Goal: Browse casually: Explore the website without a specific task or goal

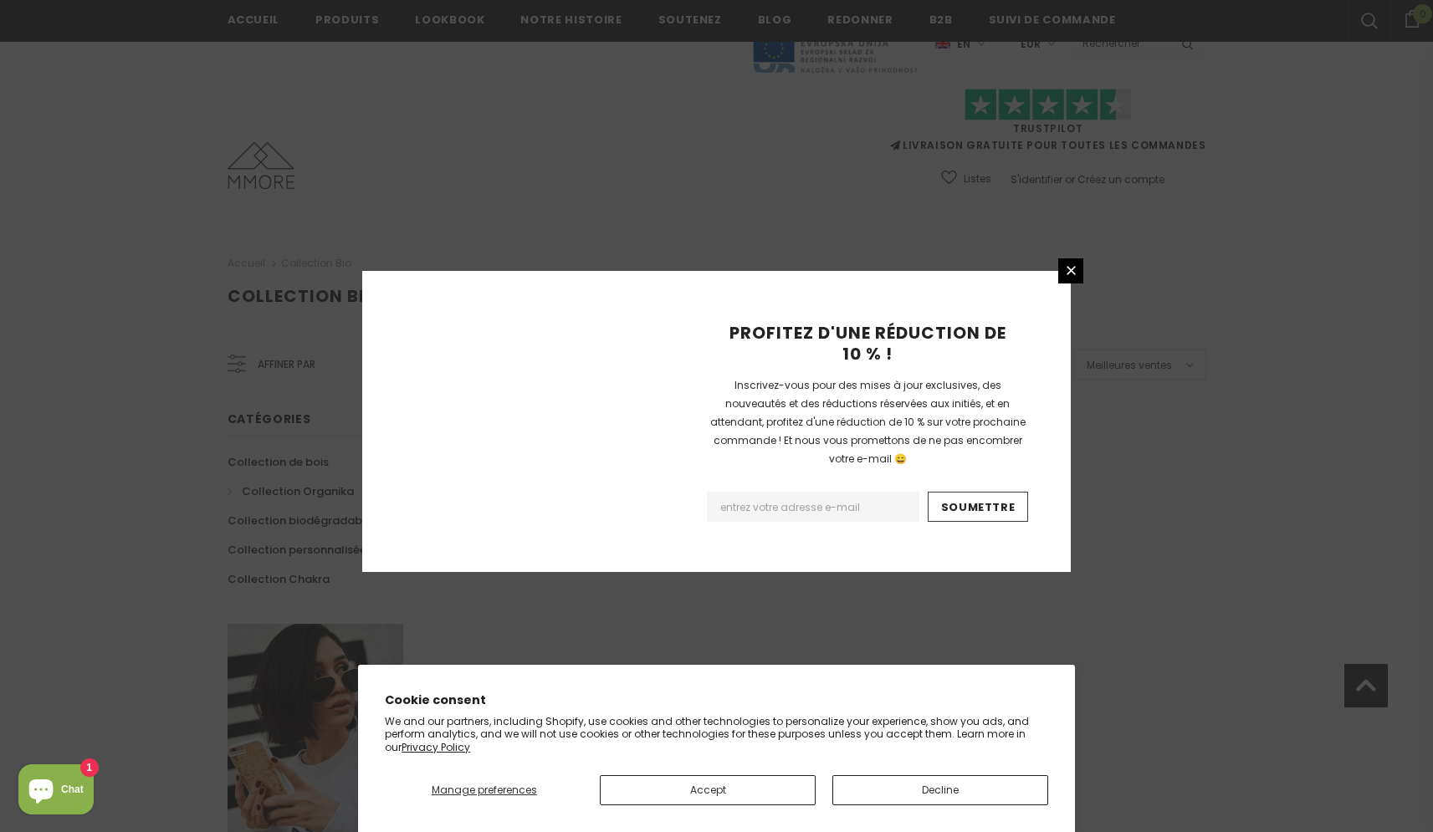
scroll to position [922, 0]
